Goal: Find specific page/section: Find specific page/section

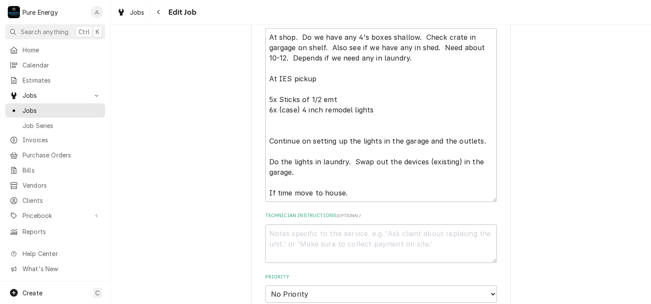
scroll to position [433, 0]
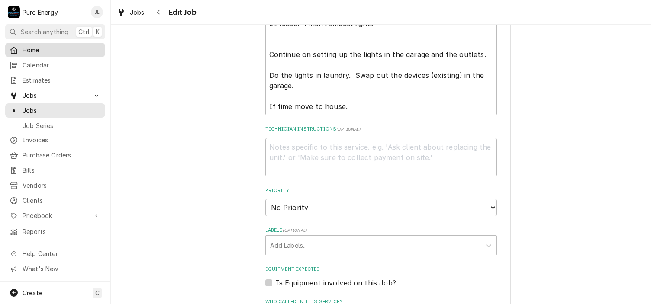
click at [40, 51] on span "Home" at bounding box center [62, 49] width 78 height 9
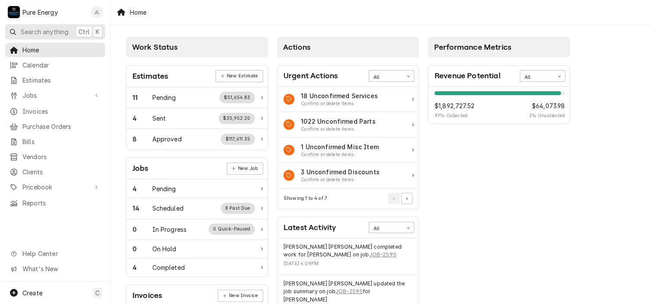
click at [33, 30] on span "Search anything" at bounding box center [45, 31] width 48 height 9
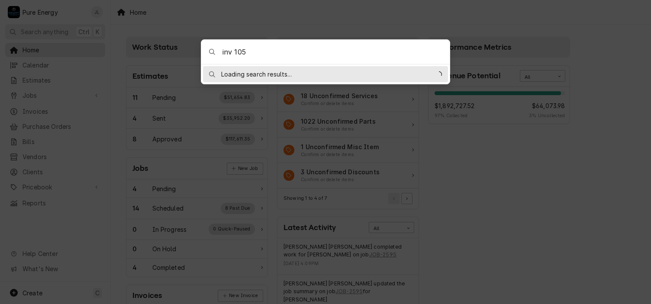
type input "inv 1055"
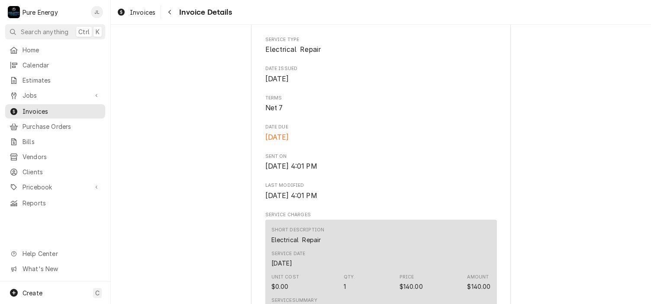
scroll to position [257, 0]
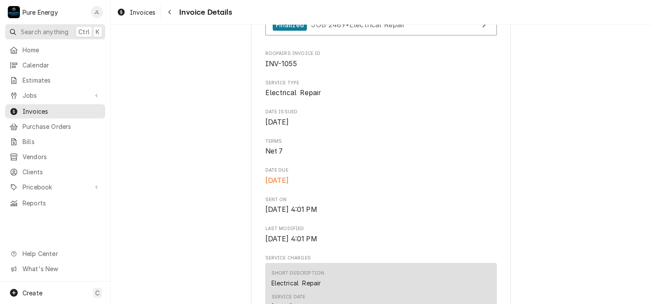
click at [45, 32] on span "Search anything" at bounding box center [45, 31] width 48 height 9
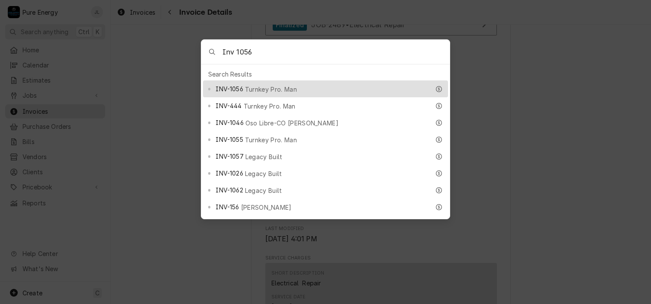
type input "Inv 1056"
click at [265, 85] on span "Turnkey Pro. Man" at bounding box center [271, 89] width 52 height 9
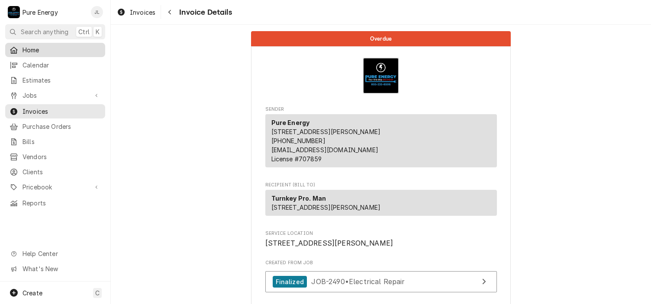
click at [42, 49] on span "Home" at bounding box center [62, 49] width 78 height 9
